Goal: Transaction & Acquisition: Purchase product/service

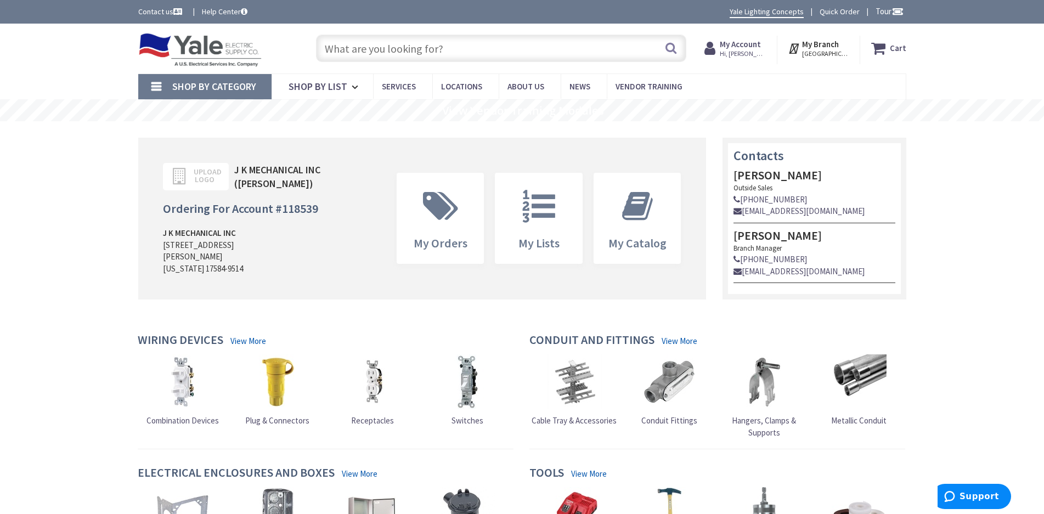
click at [828, 8] on link "Quick Order" at bounding box center [839, 11] width 40 height 11
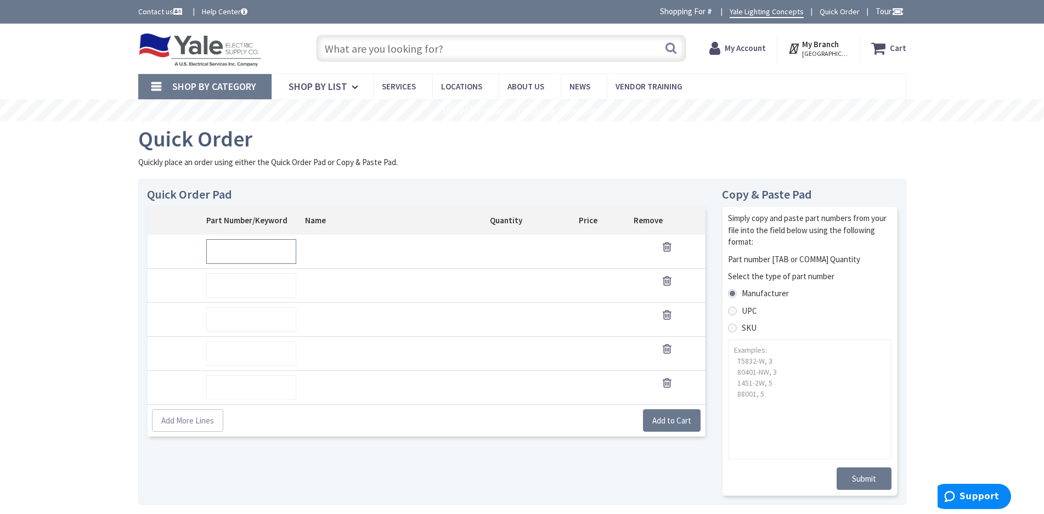
click at [262, 253] on input "text" at bounding box center [251, 251] width 90 height 25
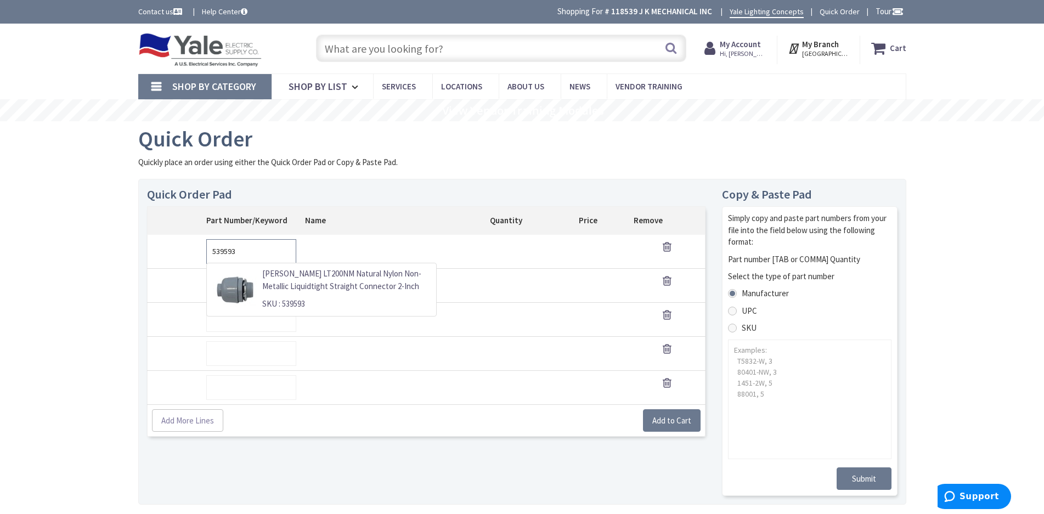
type input "539593"
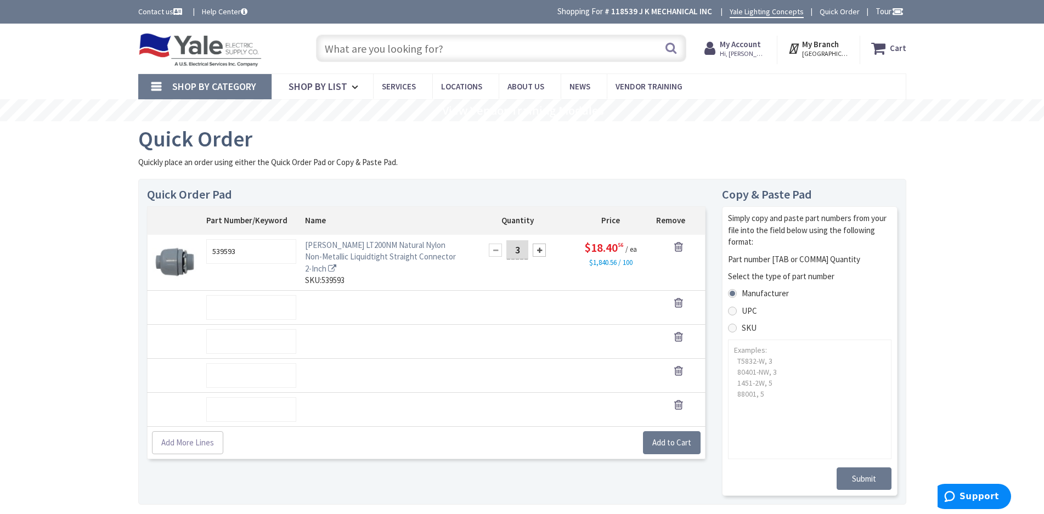
type input "3"
click at [266, 315] on input "text" at bounding box center [251, 307] width 90 height 25
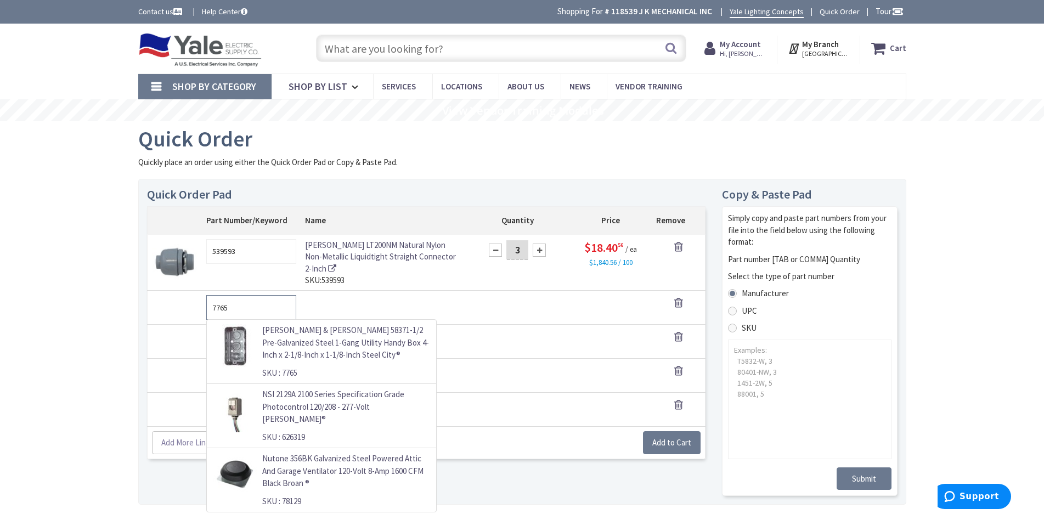
type input "7765"
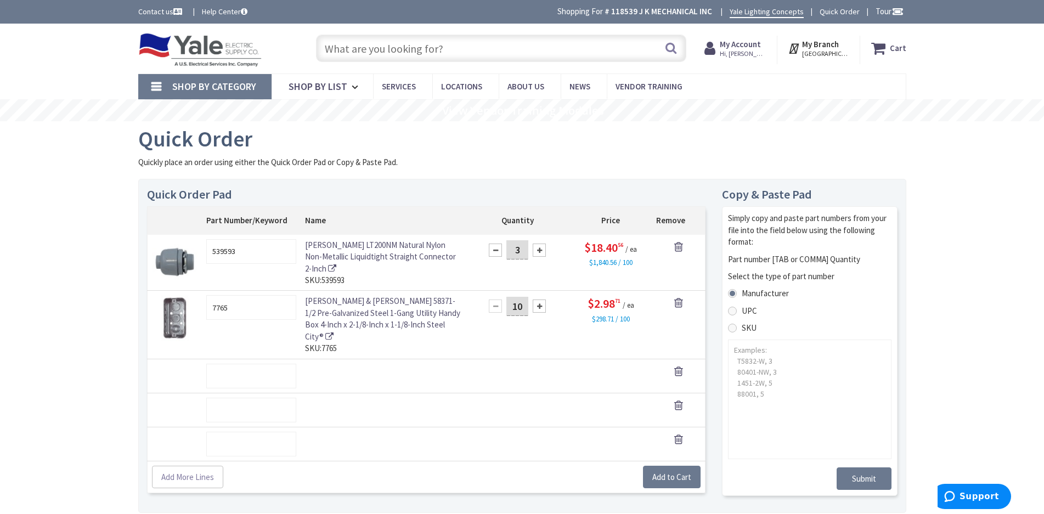
type input "10"
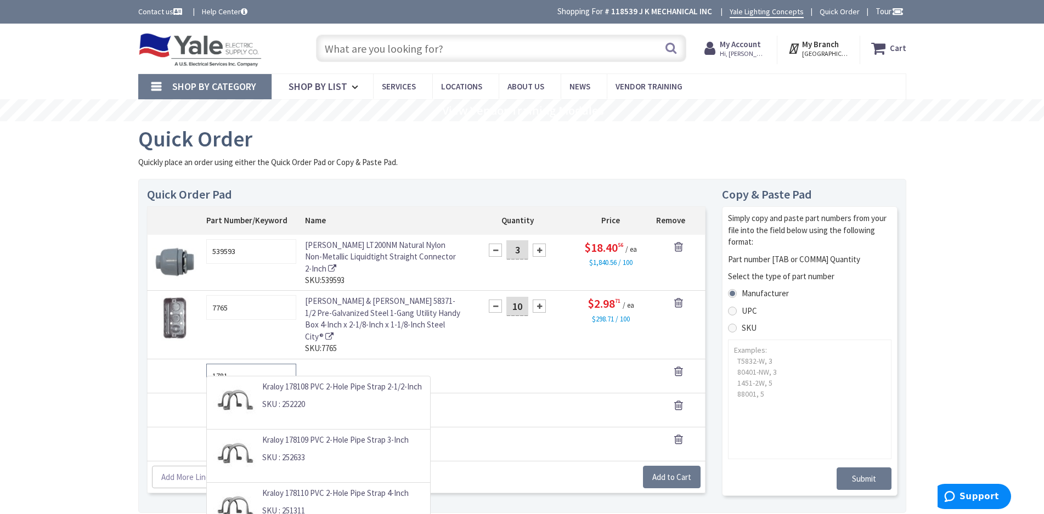
type input "1781"
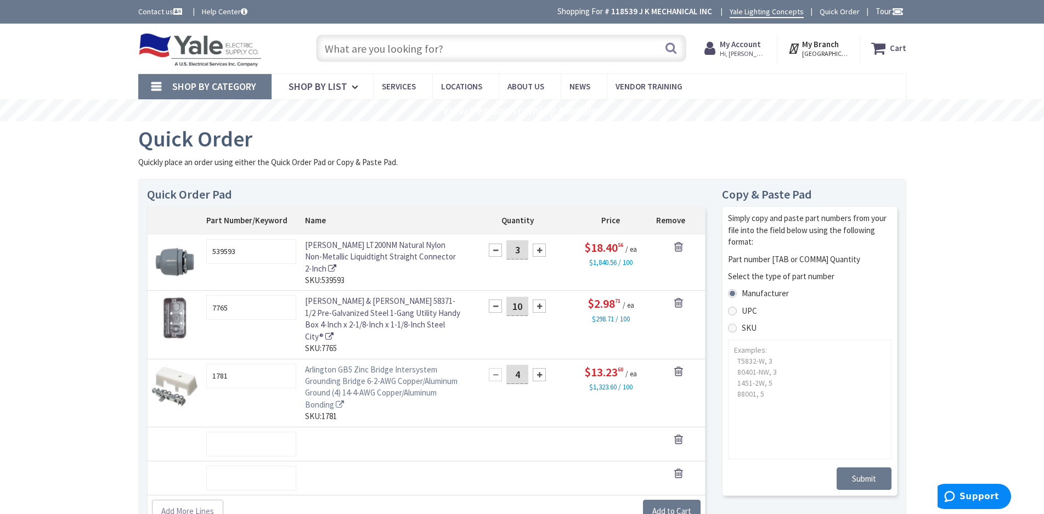
type input "4"
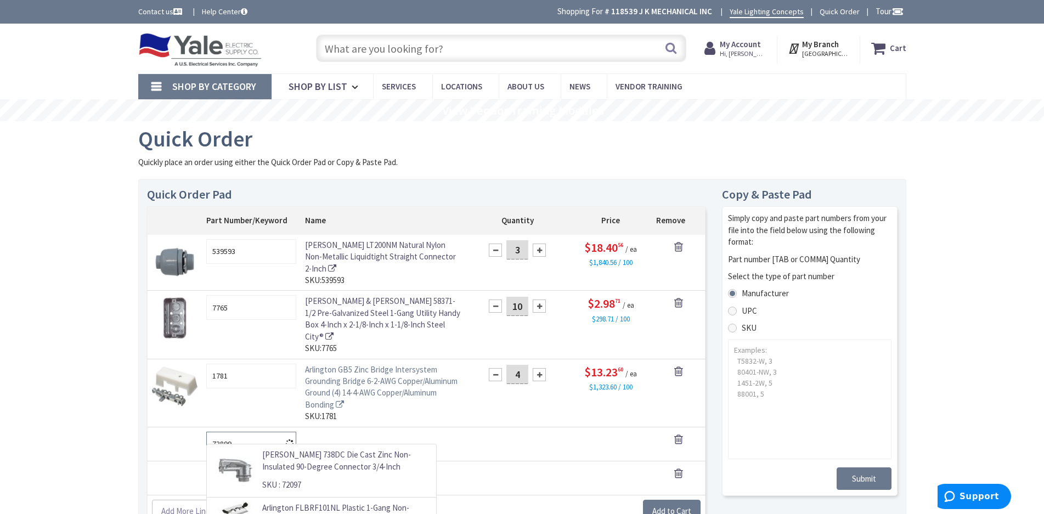
type input "73899"
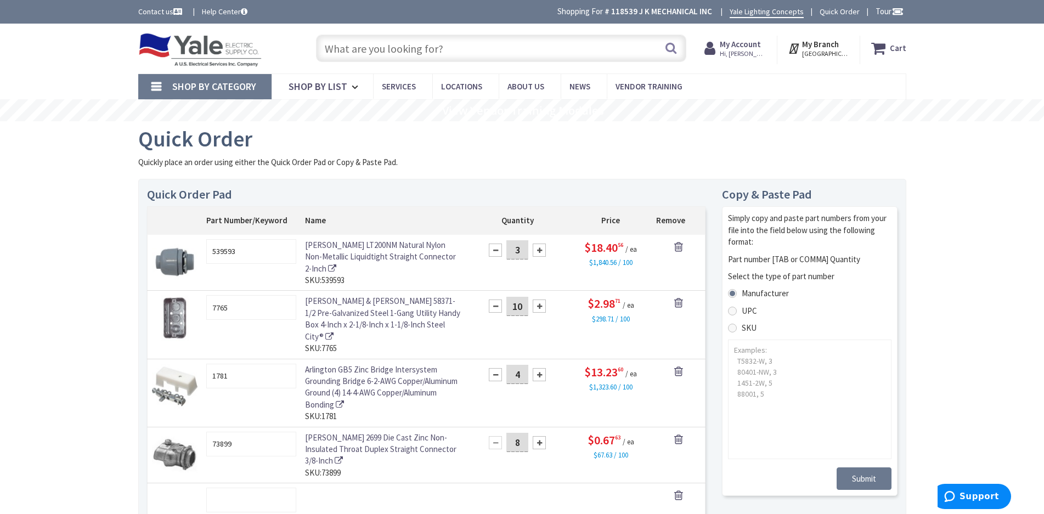
type input "8"
drag, startPoint x: 264, startPoint y: 435, endPoint x: 189, endPoint y: 431, distance: 75.8
click at [189, 431] on tr "73899 Crouse-Hinds 2699 Die Cast Zinc Non-Insulated Throat Duplex Straight Conn…" at bounding box center [426, 455] width 558 height 56
type input "251158"
type input "8"
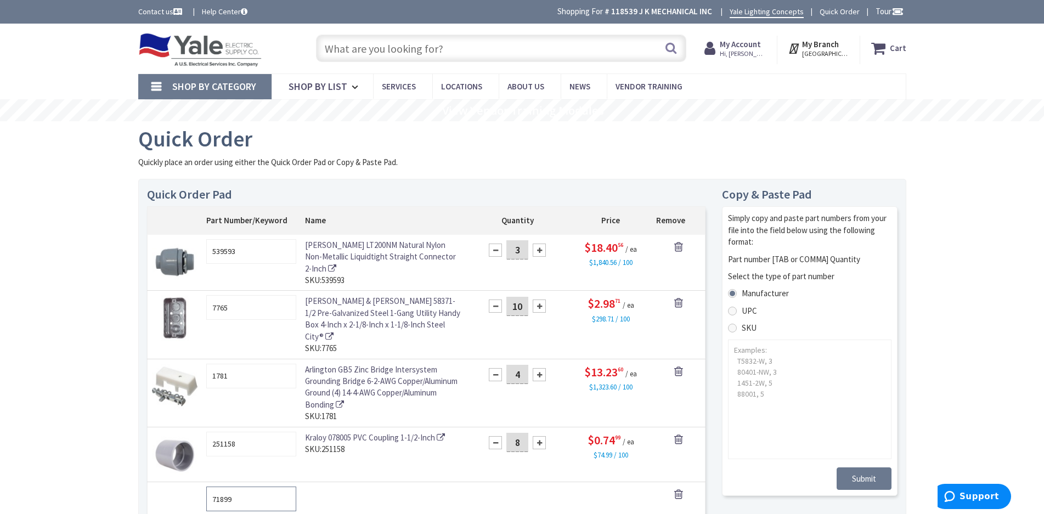
type input "71899"
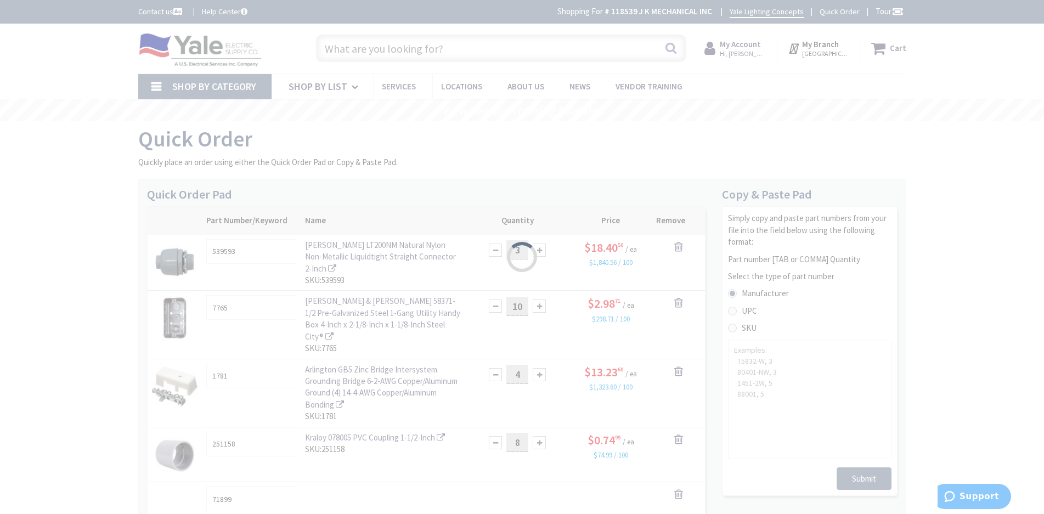
scroll to position [19, 0]
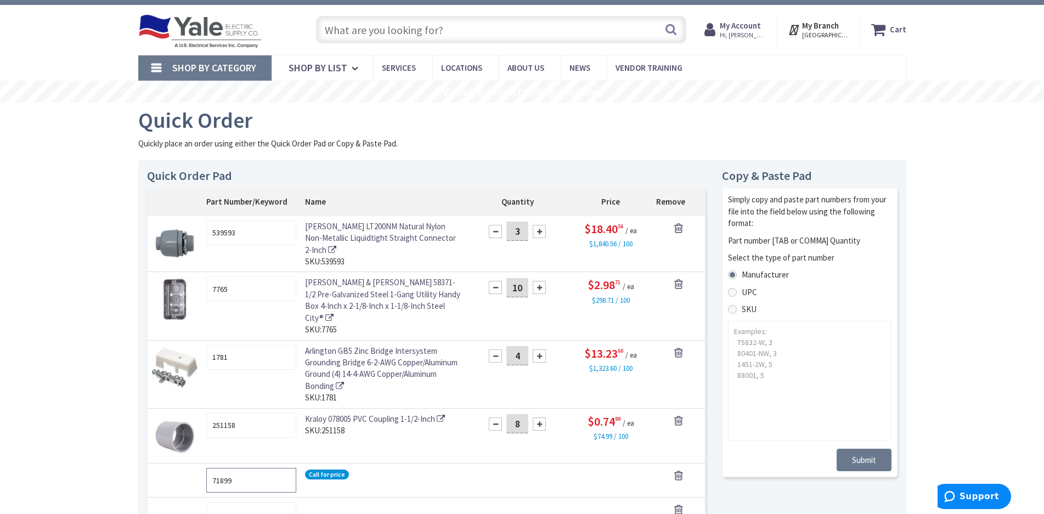
click at [217, 468] on input "71899" at bounding box center [251, 480] width 90 height 25
type input "73899"
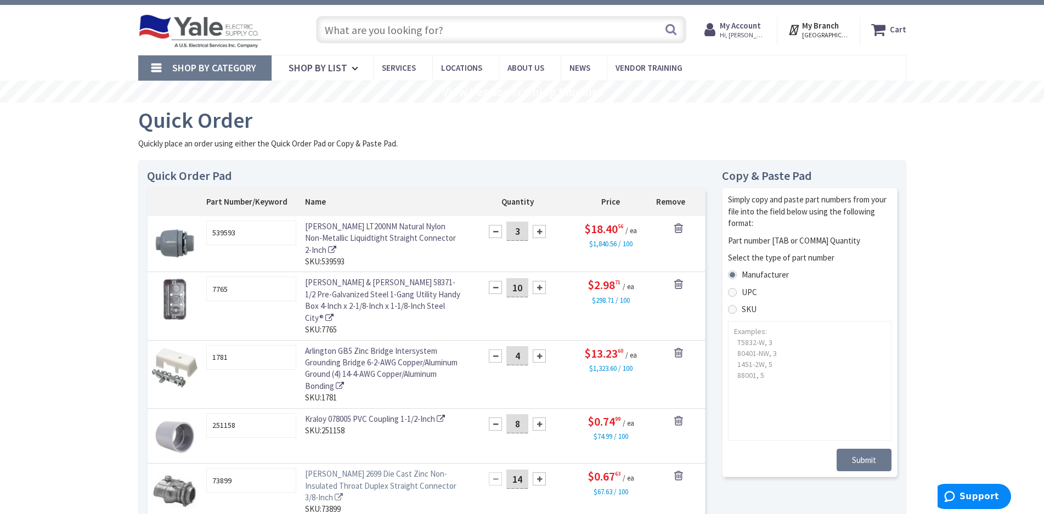
type input "14"
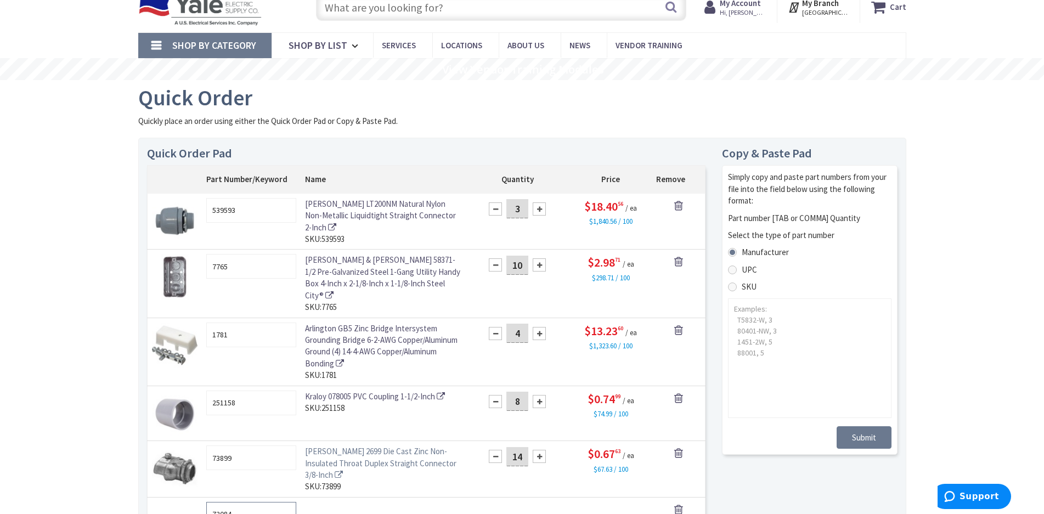
type input "72084"
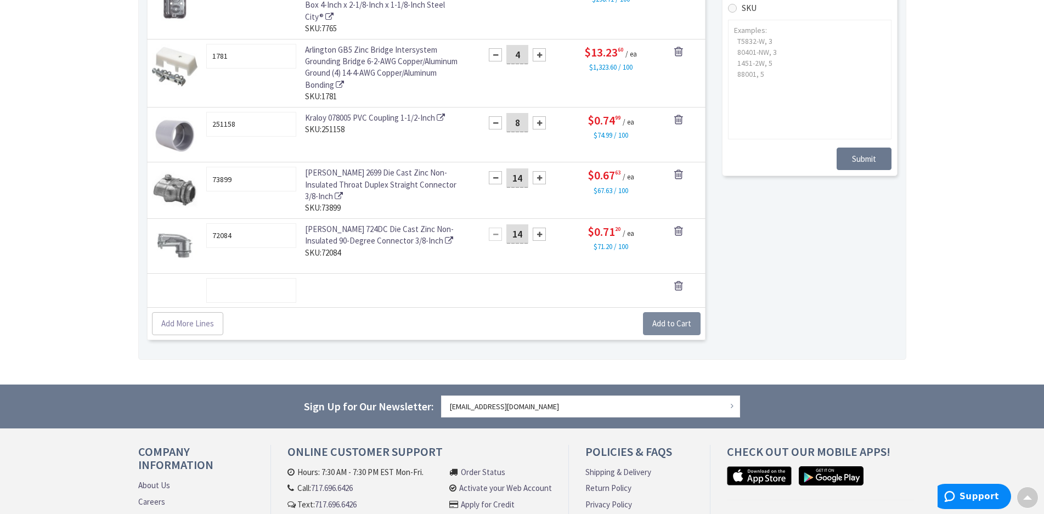
type input "14"
click at [656, 318] on span "Add to Cart" at bounding box center [671, 323] width 39 height 10
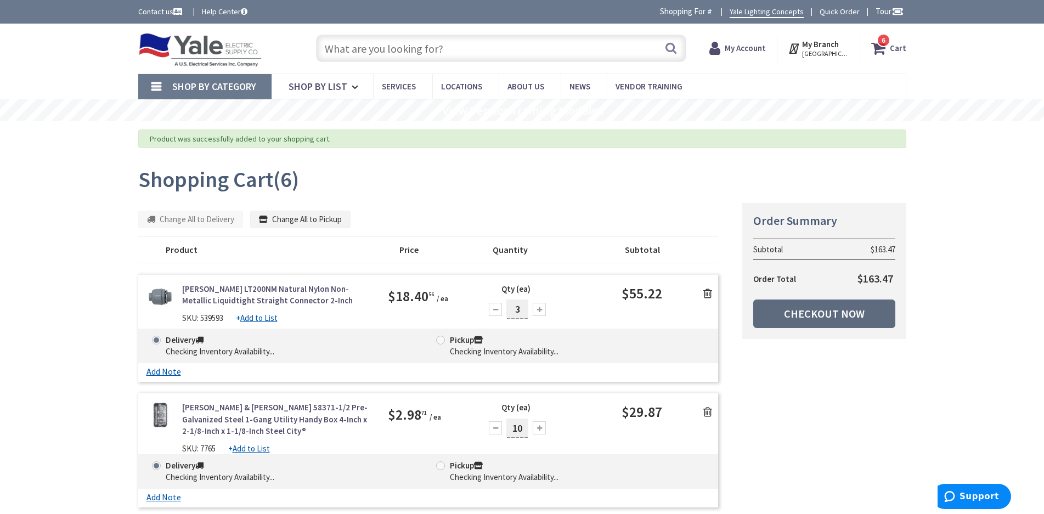
click at [820, 314] on link "Checkout Now" at bounding box center [824, 313] width 142 height 29
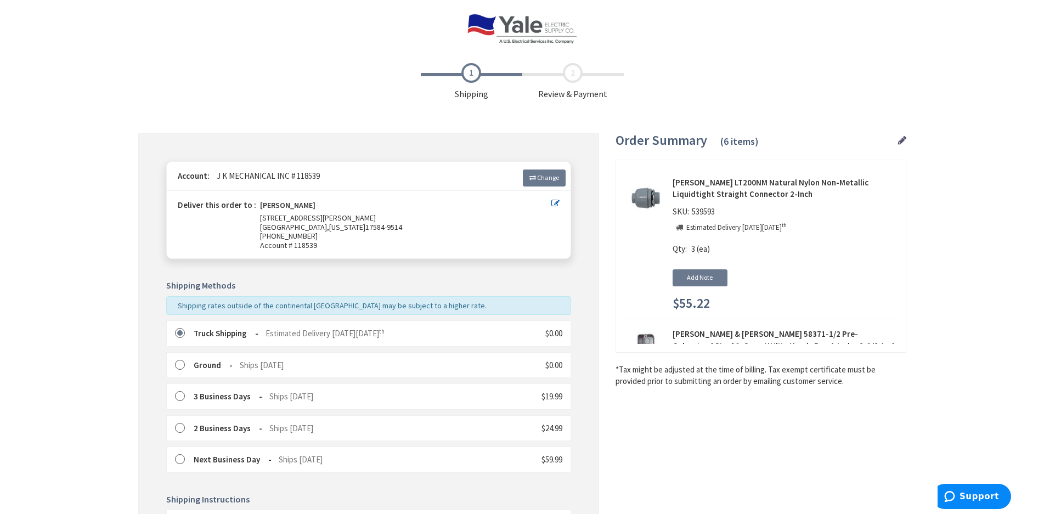
click at [207, 333] on RTG_truck "Truck Shipping" at bounding box center [226, 333] width 65 height 10
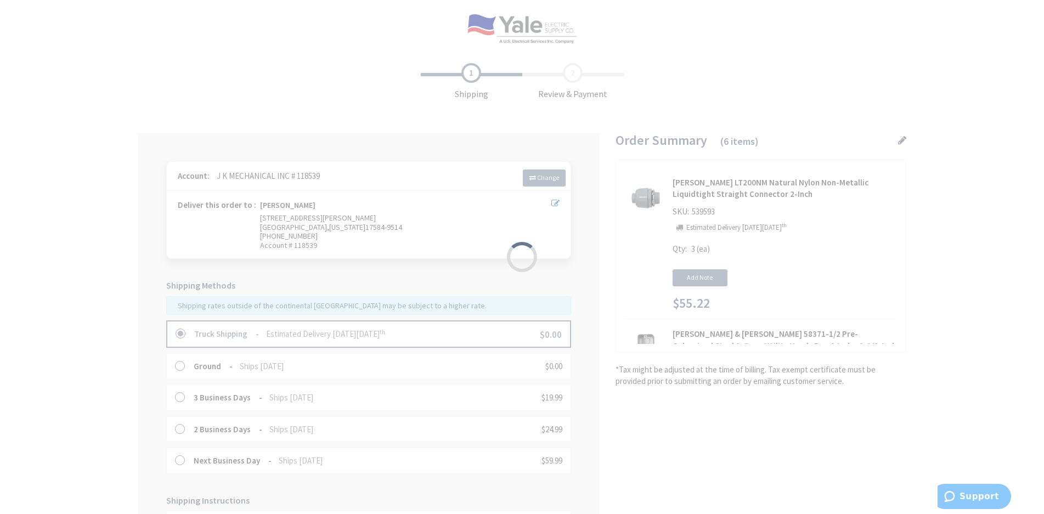
scroll to position [265, 0]
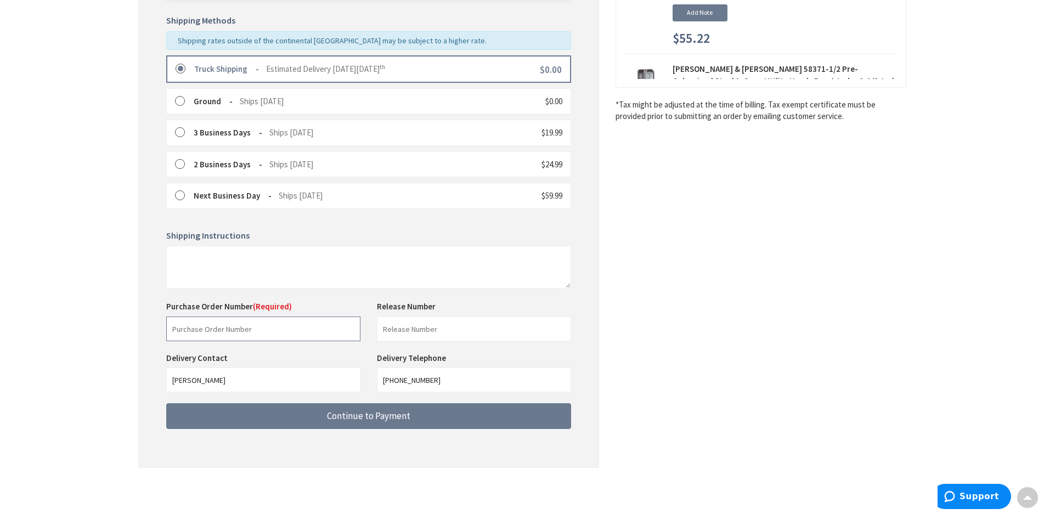
click at [268, 336] on input "text" at bounding box center [263, 328] width 194 height 25
type input "67155"
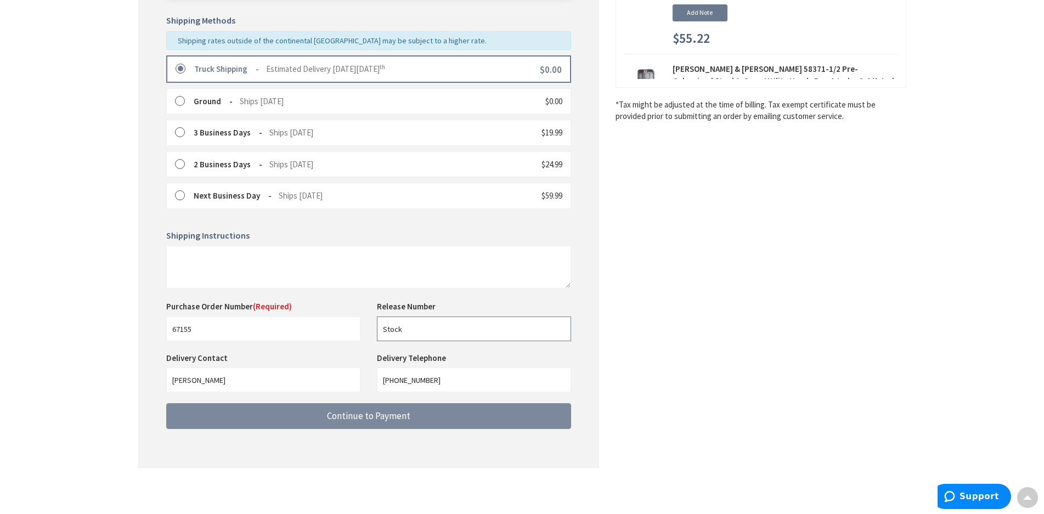
type input "Stock"
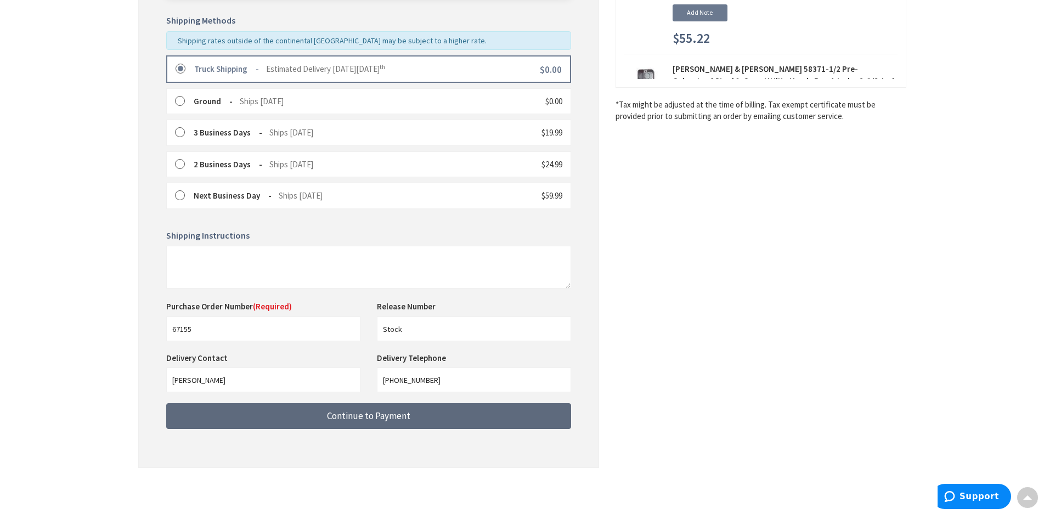
click at [343, 410] on span "Continue to Payment" at bounding box center [368, 416] width 83 height 12
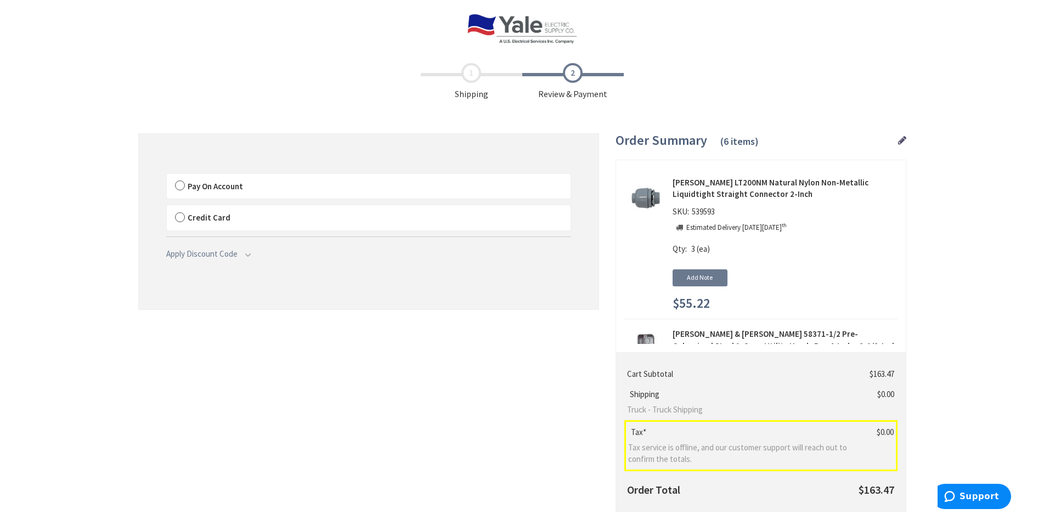
click at [224, 181] on span "Pay On Account" at bounding box center [215, 186] width 55 height 10
click at [167, 176] on input "Pay On Account" at bounding box center [167, 176] width 0 height 0
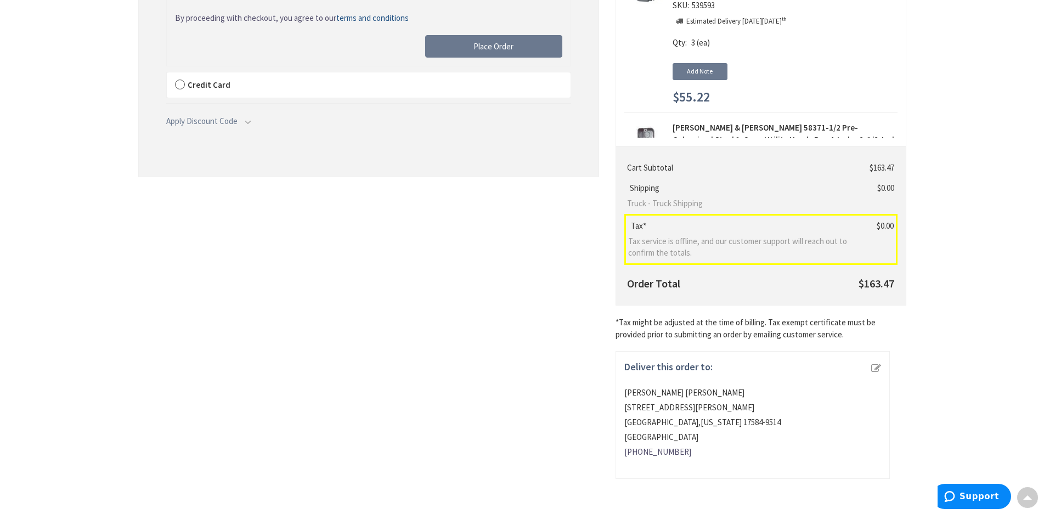
scroll to position [42, 0]
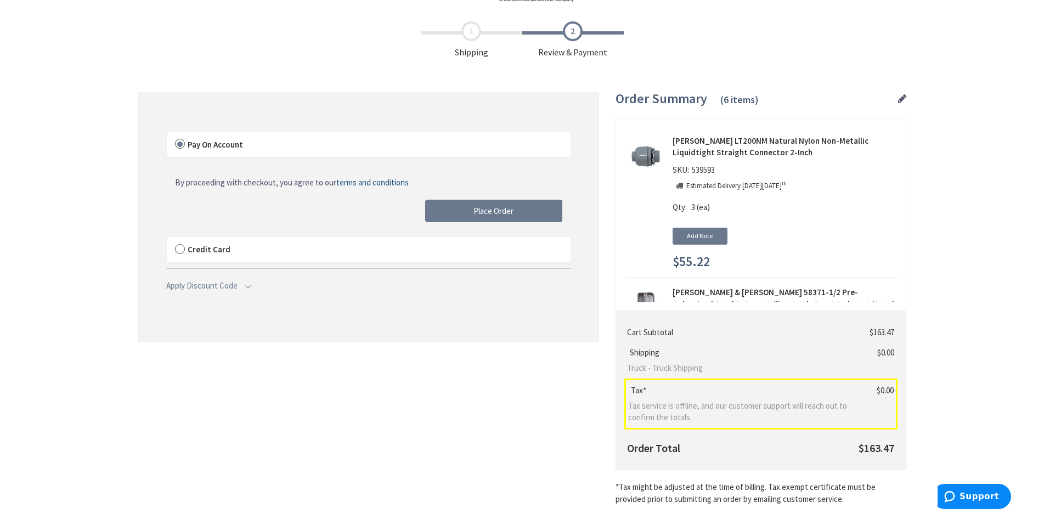
click at [473, 32] on span "Shipping" at bounding box center [471, 39] width 101 height 37
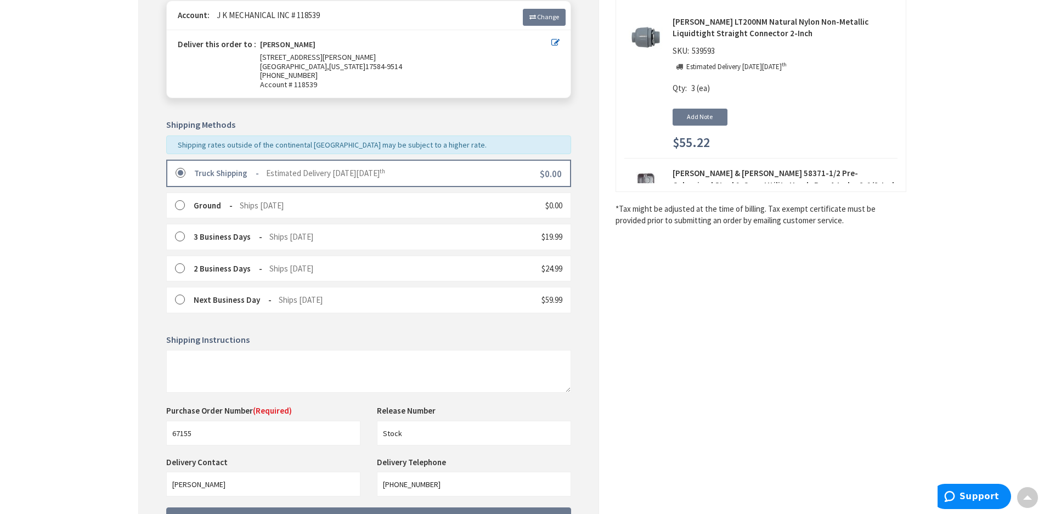
scroll to position [265, 0]
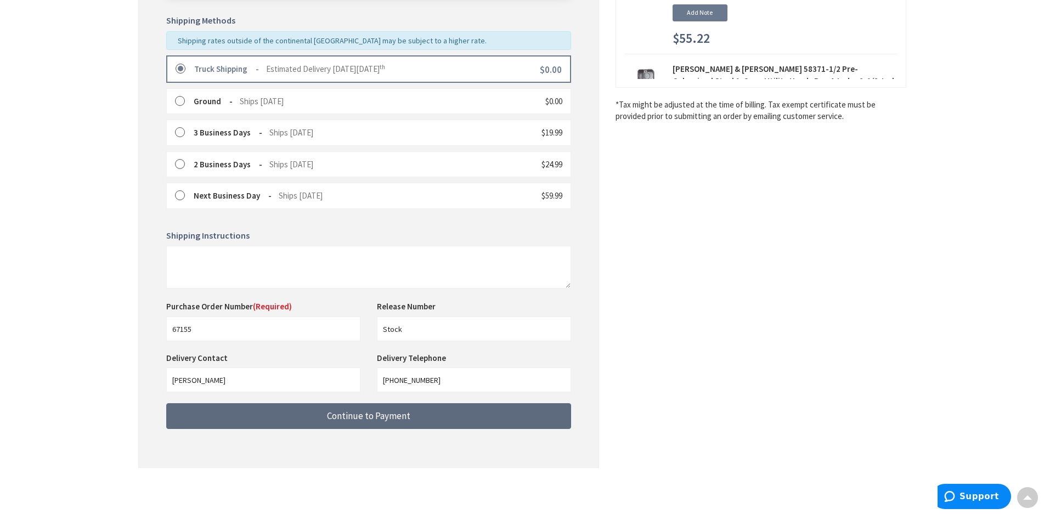
click at [399, 410] on span "Continue to Payment" at bounding box center [368, 416] width 83 height 12
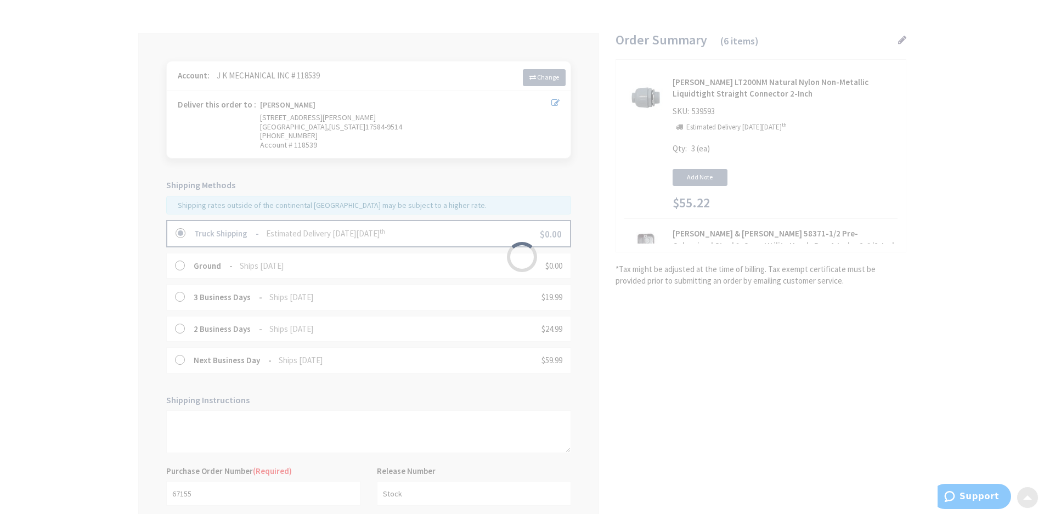
scroll to position [46, 0]
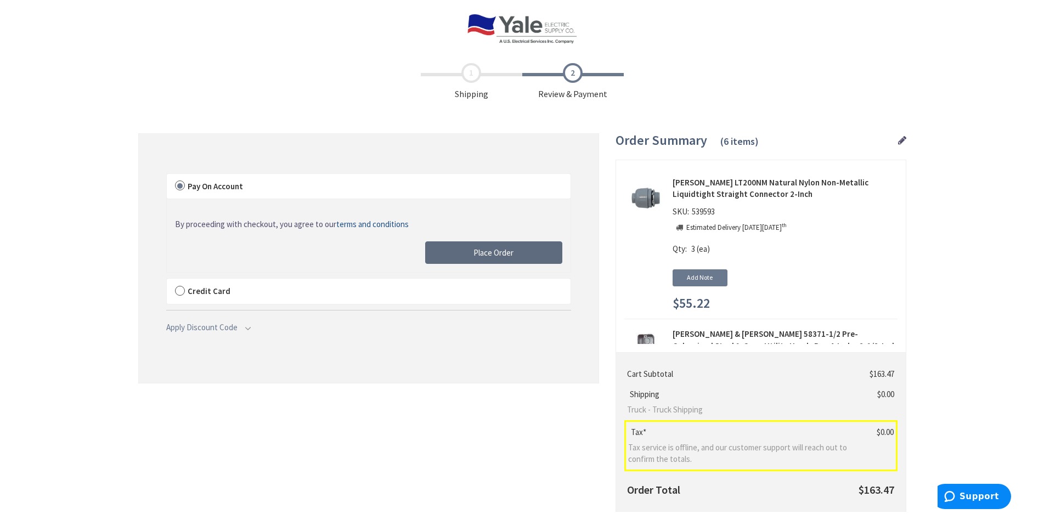
click at [495, 250] on span "Place Order" at bounding box center [493, 252] width 40 height 10
